Goal: Check status

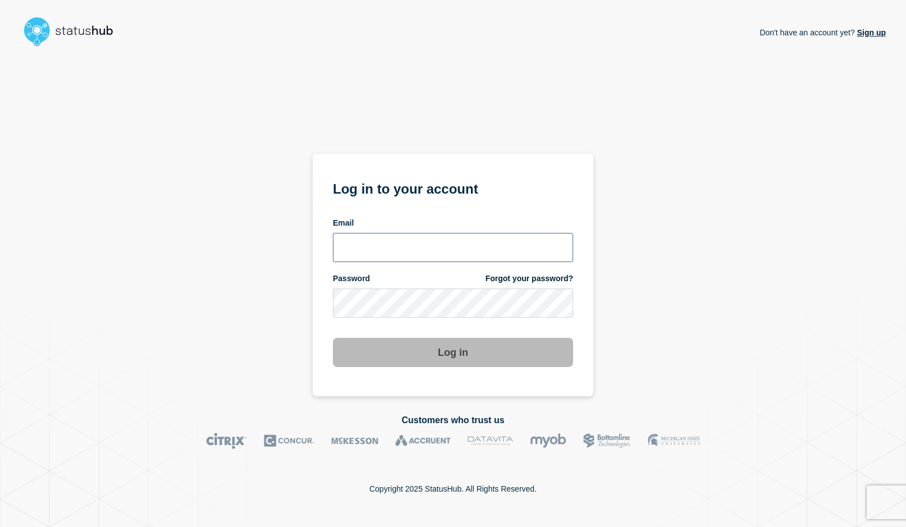
click at [401, 250] on input "email input" at bounding box center [453, 247] width 240 height 29
type input "psawado@clemson.edu"
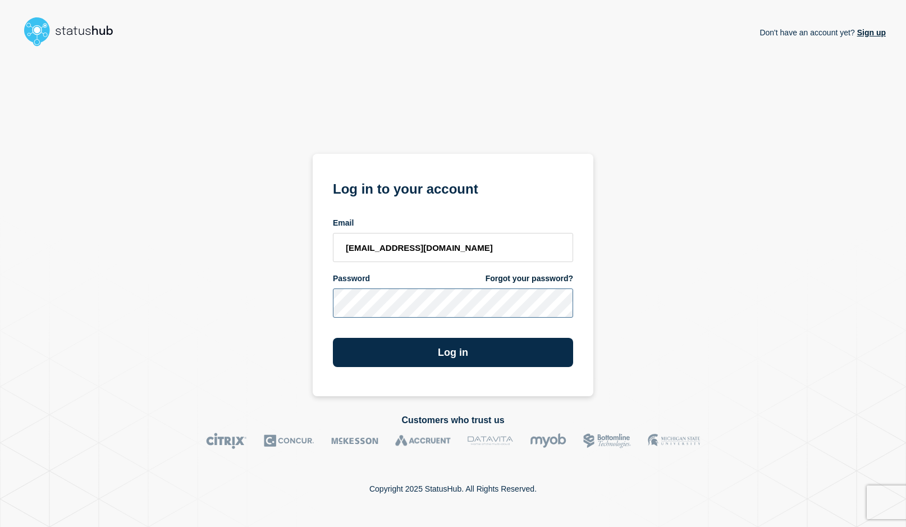
click at [333, 338] on button "Log in" at bounding box center [453, 352] width 240 height 29
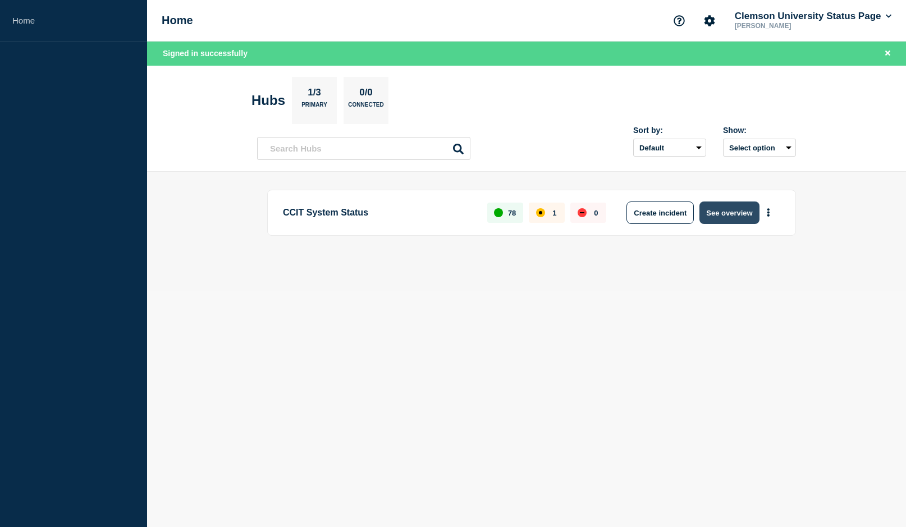
click at [729, 209] on button "See overview" at bounding box center [730, 213] width 60 height 22
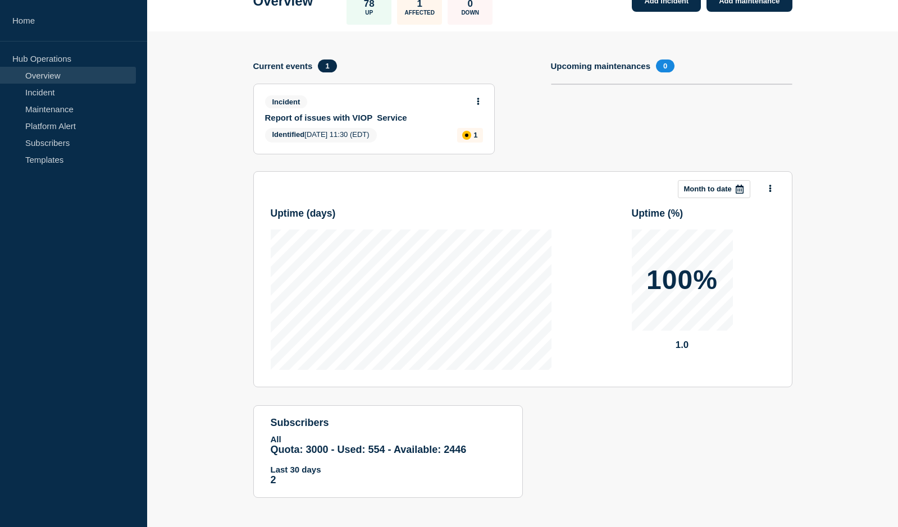
scroll to position [83, 0]
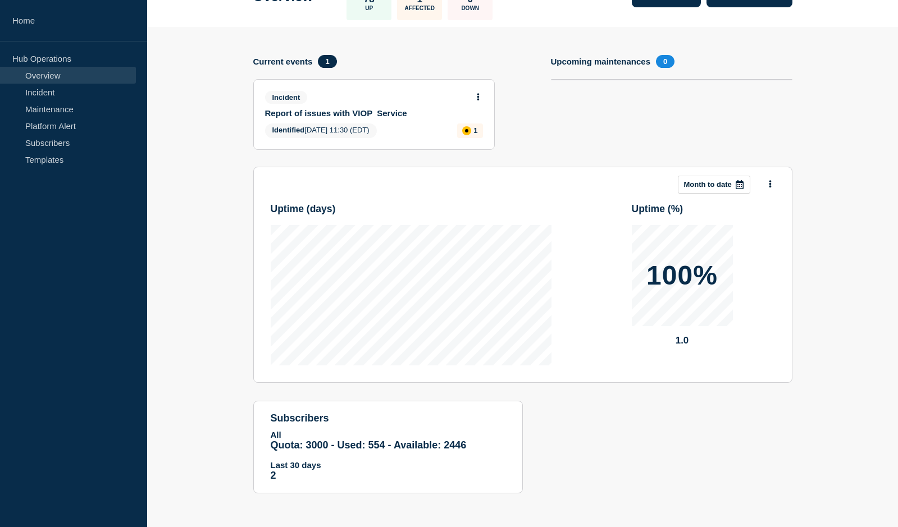
click at [325, 112] on link "Report of issues with VIOP Service" at bounding box center [366, 113] width 203 height 10
